Goal: Information Seeking & Learning: Learn about a topic

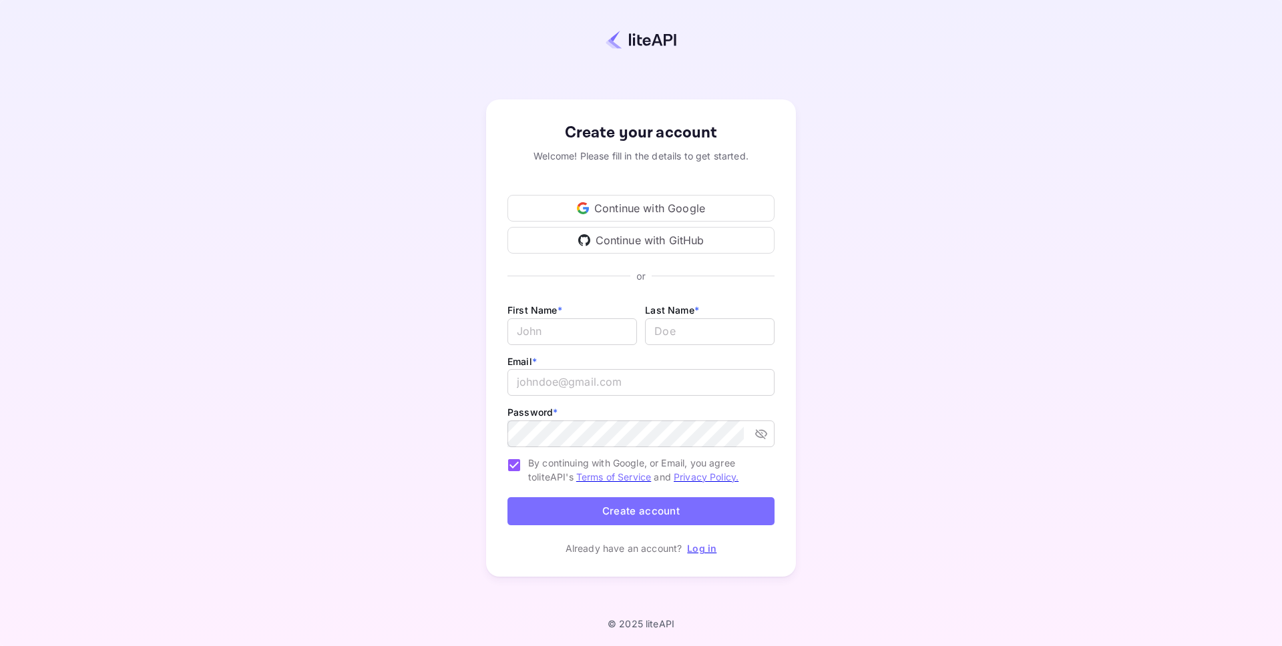
drag, startPoint x: 659, startPoint y: 208, endPoint x: 642, endPoint y: 196, distance: 21.0
click at [657, 207] on div "Continue with Google" at bounding box center [640, 208] width 267 height 27
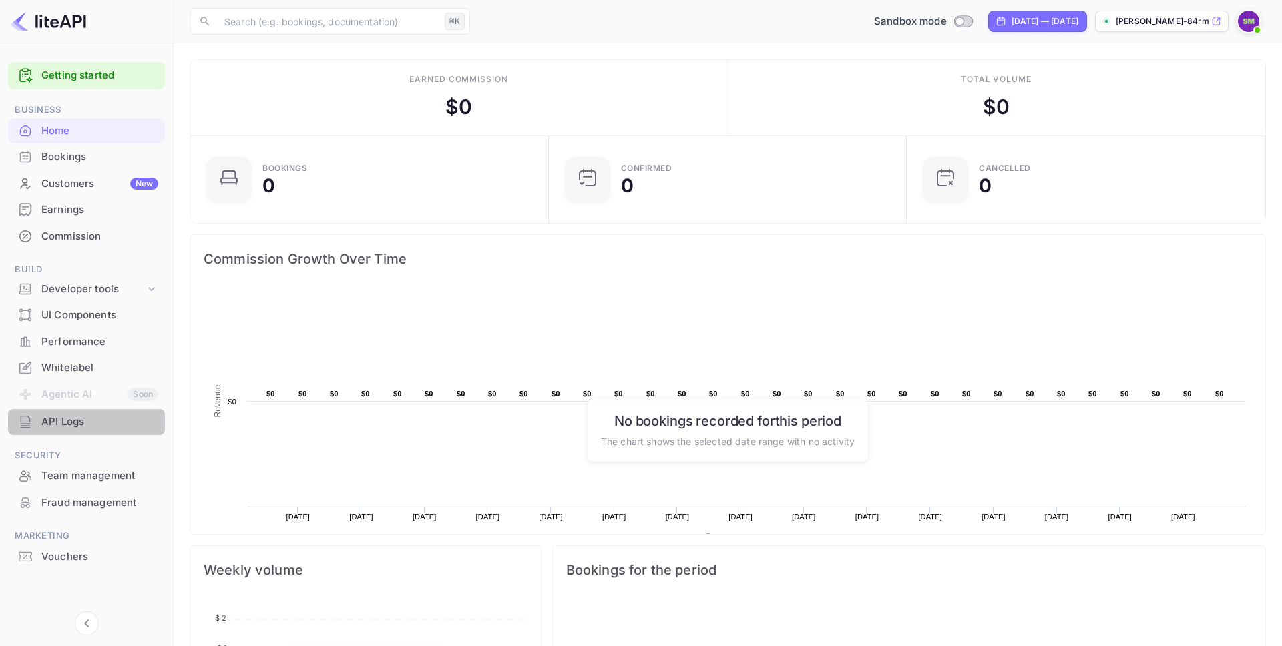
click at [61, 421] on div "API Logs" at bounding box center [99, 422] width 117 height 15
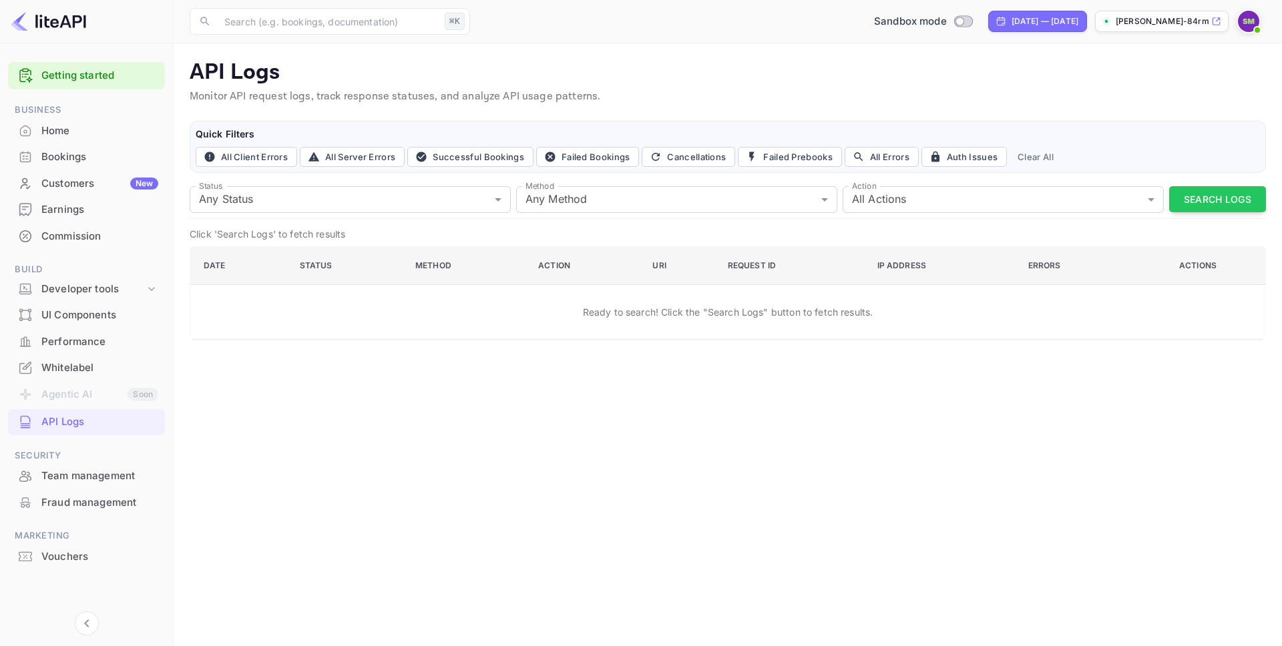
click at [256, 419] on main "API Logs Monitor API request logs, track response statuses, and analyze API usa…" at bounding box center [728, 344] width 1108 height 603
click at [83, 288] on div "Developer tools" at bounding box center [92, 289] width 103 height 15
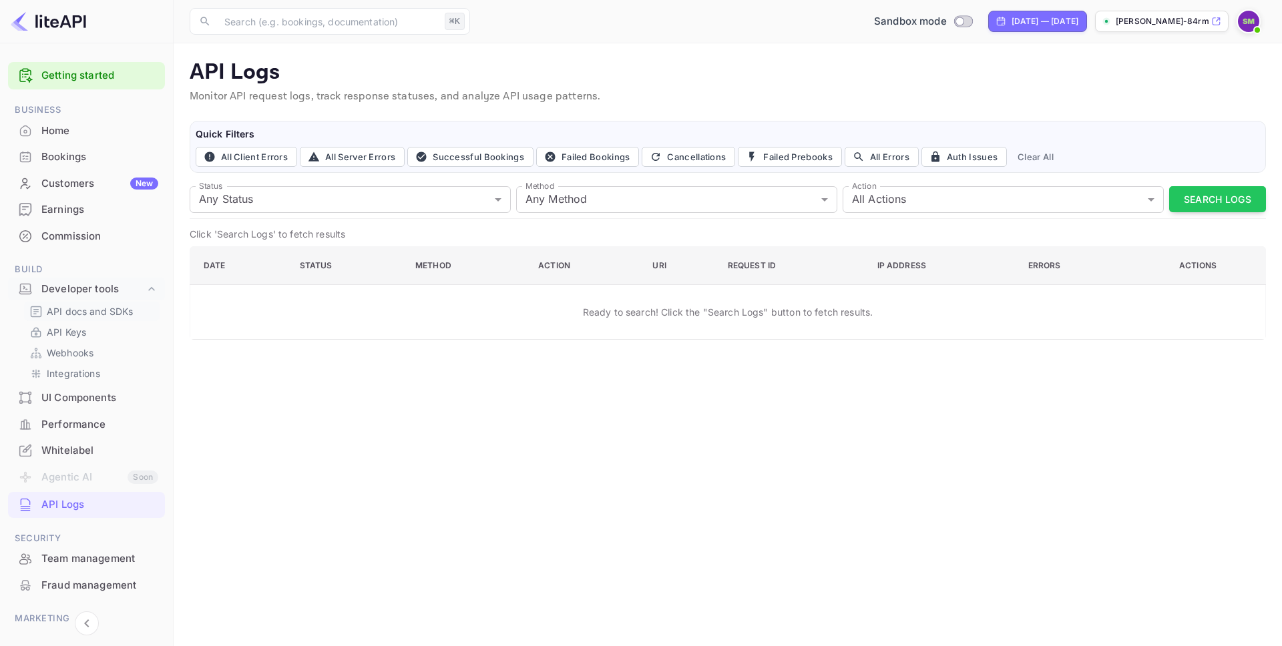
click at [112, 309] on p "API docs and SDKs" at bounding box center [90, 311] width 87 height 14
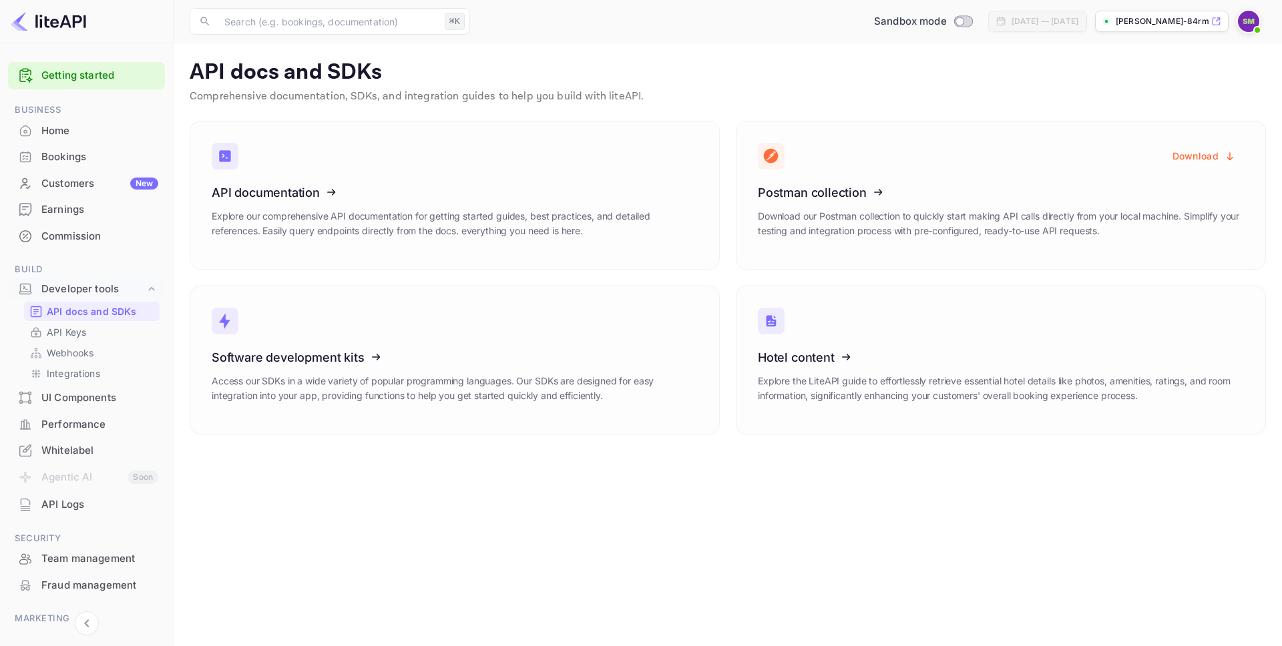
click at [849, 79] on p "API docs and SDKs" at bounding box center [728, 72] width 1076 height 27
click at [843, 367] on icon at bounding box center [840, 355] width 208 height 138
